Goal: Use online tool/utility: Utilize a website feature to perform a specific function

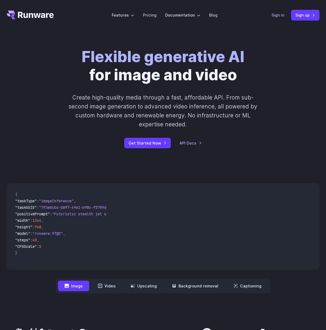
click at [278, 13] on link "Sign in" at bounding box center [277, 15] width 13 height 6
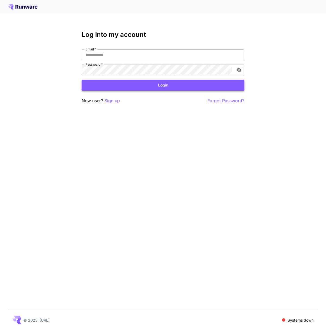
type input "**********"
click at [121, 89] on button "Login" at bounding box center [163, 85] width 163 height 11
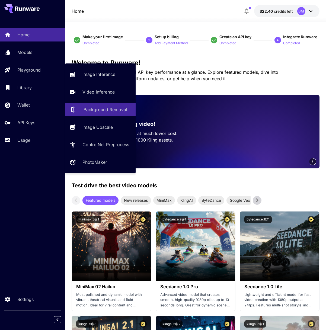
click at [103, 111] on p "Background Removal" at bounding box center [105, 109] width 44 height 7
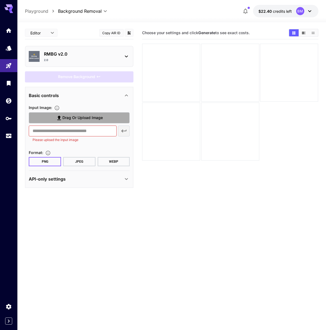
click at [70, 121] on label "Drag or upload image" at bounding box center [79, 117] width 101 height 11
click at [0, 0] on input "Drag or upload image" at bounding box center [0, 0] width 0 height 0
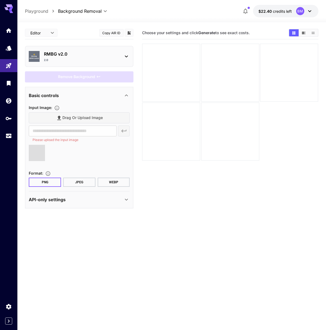
type input "**********"
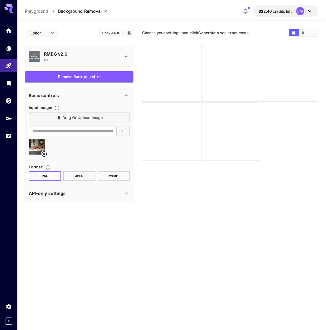
click at [74, 177] on button "JPEG" at bounding box center [79, 175] width 32 height 9
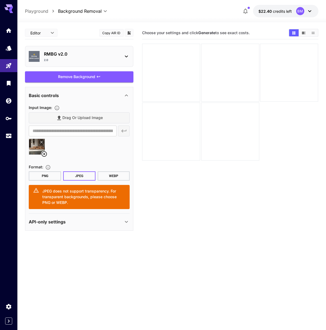
click at [51, 177] on button "PNG" at bounding box center [45, 175] width 32 height 9
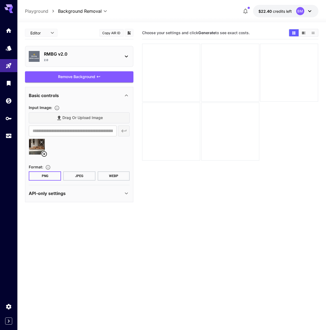
click at [97, 80] on div "Remove Background" at bounding box center [79, 76] width 108 height 11
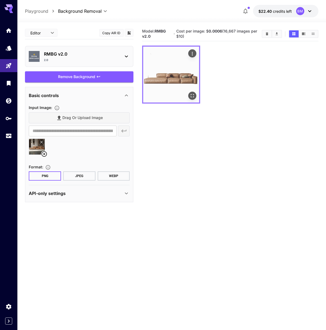
click at [190, 55] on icon "Actions" at bounding box center [192, 53] width 5 height 5
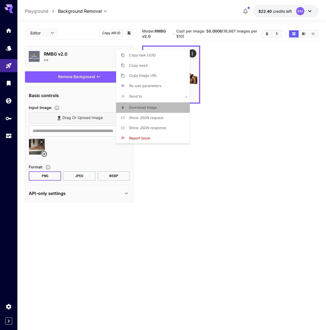
click at [146, 109] on span "Download Image" at bounding box center [143, 107] width 28 height 4
click at [141, 240] on div at bounding box center [163, 165] width 326 height 330
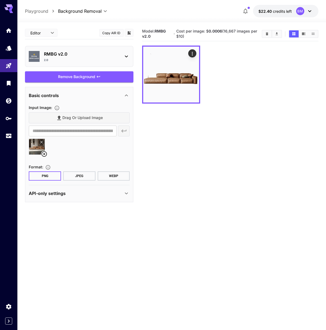
click at [188, 213] on section "Model: RMBG v2.0 · Cost per image: $ 0.0006 (16,667 images per $10)" at bounding box center [230, 192] width 176 height 330
click at [100, 59] on div "2.0" at bounding box center [81, 60] width 75 height 4
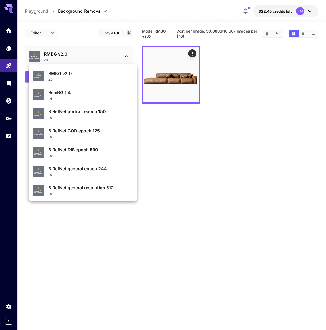
click at [212, 165] on div at bounding box center [163, 165] width 326 height 330
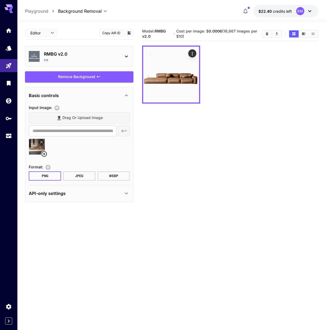
click at [106, 53] on p "RMBG v2.0" at bounding box center [81, 54] width 75 height 7
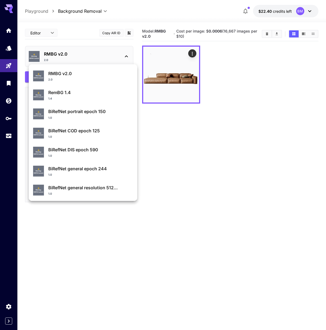
click at [183, 143] on div at bounding box center [163, 165] width 326 height 330
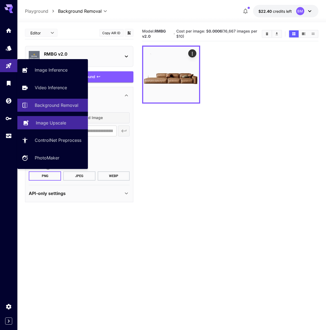
click at [63, 120] on p "Image Upscale" at bounding box center [51, 123] width 30 height 7
type input "**********"
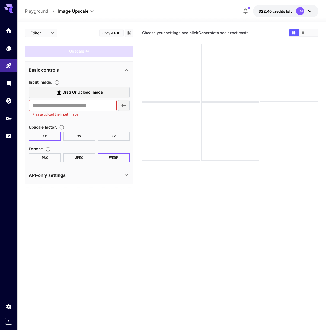
click at [78, 93] on span "Drag or upload image" at bounding box center [82, 92] width 40 height 7
click at [0, 0] on input "Drag or upload image" at bounding box center [0, 0] width 0 height 0
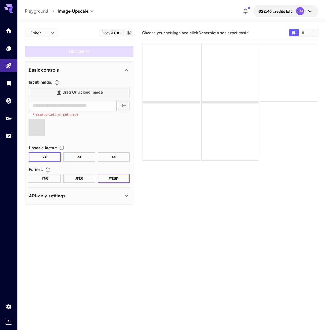
type input "**********"
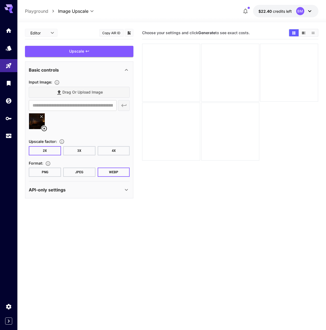
click at [86, 171] on button "JPEG" at bounding box center [79, 171] width 32 height 9
click at [108, 153] on button "4X" at bounding box center [114, 150] width 32 height 9
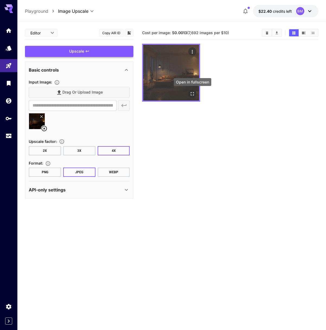
click at [191, 92] on icon "Open in fullscreen" at bounding box center [192, 93] width 5 height 5
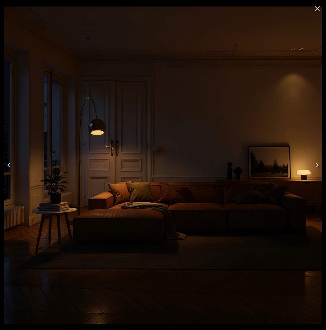
click at [179, 160] on img at bounding box center [162, 165] width 317 height 317
click at [239, 133] on img at bounding box center [162, 165] width 317 height 317
click at [316, 9] on icon "Close" at bounding box center [317, 8] width 5 height 5
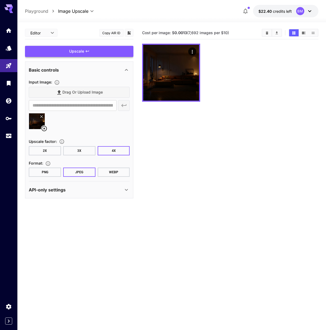
click at [54, 153] on button "2X" at bounding box center [45, 150] width 32 height 9
click at [52, 36] on body "**********" at bounding box center [163, 186] width 326 height 373
click at [52, 36] on div at bounding box center [163, 165] width 326 height 330
click at [82, 52] on div "Upscale" at bounding box center [79, 51] width 108 height 11
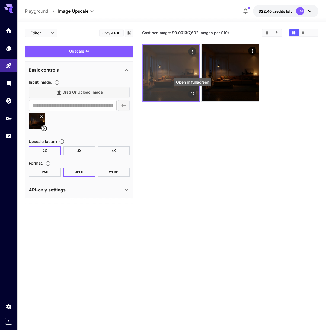
click at [191, 95] on icon "Open in fullscreen" at bounding box center [192, 93] width 3 height 3
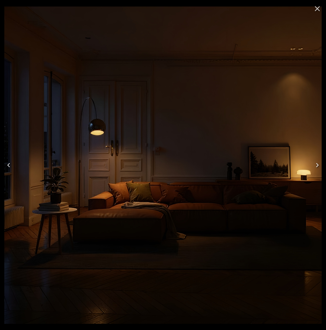
click at [315, 11] on icon "Close" at bounding box center [317, 8] width 9 height 9
